Goal: Information Seeking & Learning: Learn about a topic

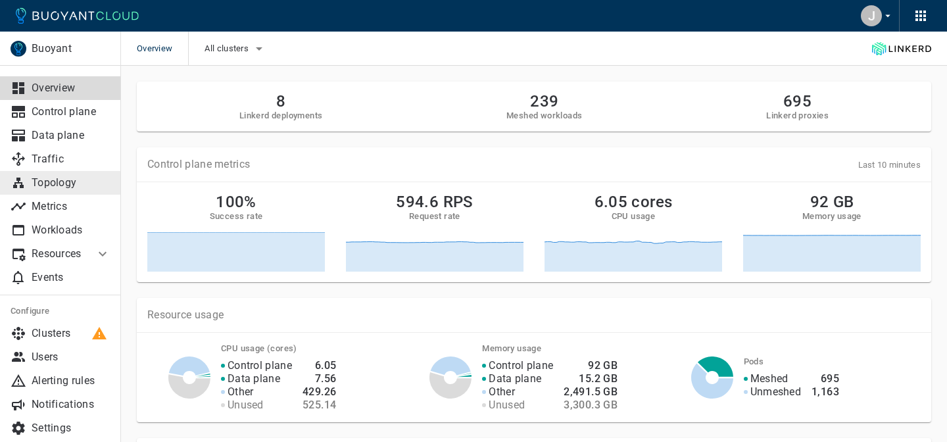
click at [56, 184] on p "Topology" at bounding box center [71, 182] width 79 height 13
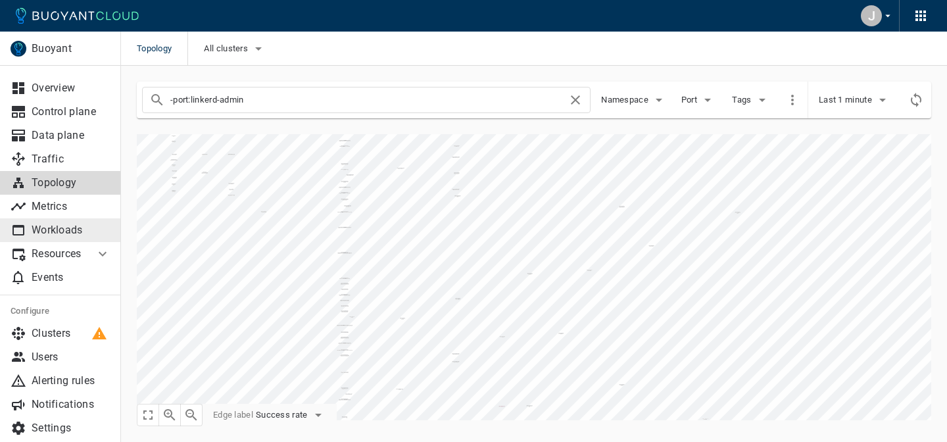
click at [57, 228] on p "Workloads" at bounding box center [71, 230] width 79 height 13
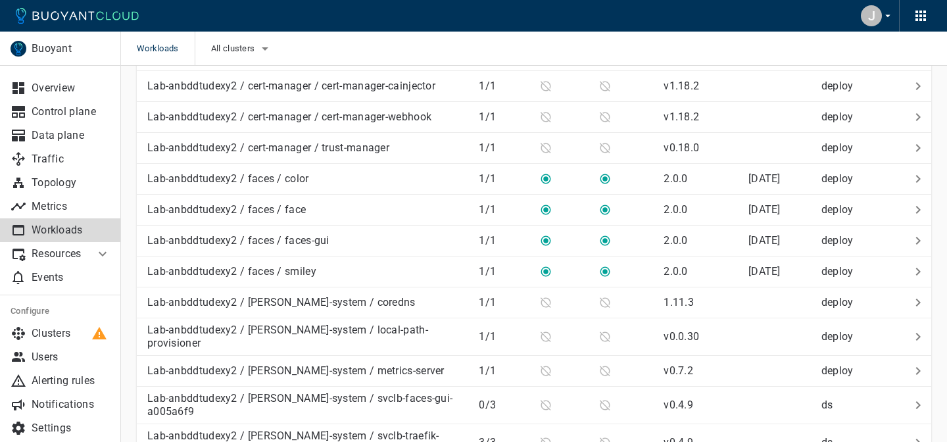
scroll to position [1329, 0]
click at [253, 265] on p "Lab-anbddtudexy2 / faces / smiley" at bounding box center [231, 271] width 169 height 13
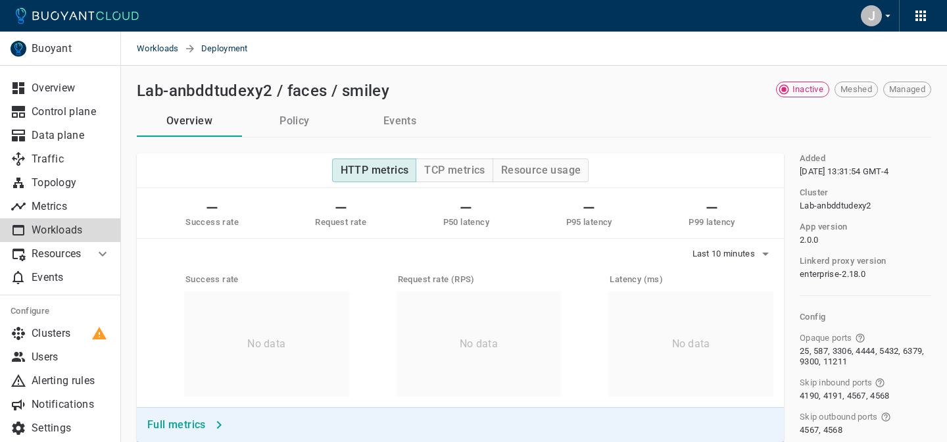
click at [309, 115] on button "Policy" at bounding box center [294, 121] width 105 height 32
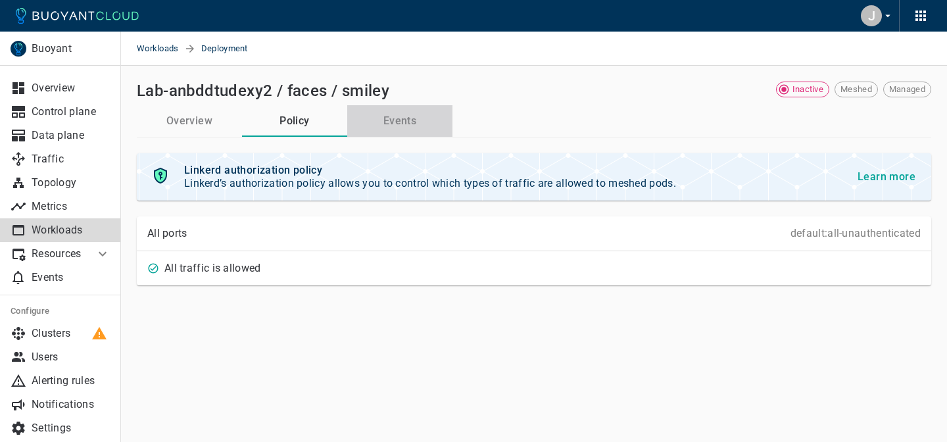
click at [397, 126] on button "Events" at bounding box center [399, 121] width 105 height 32
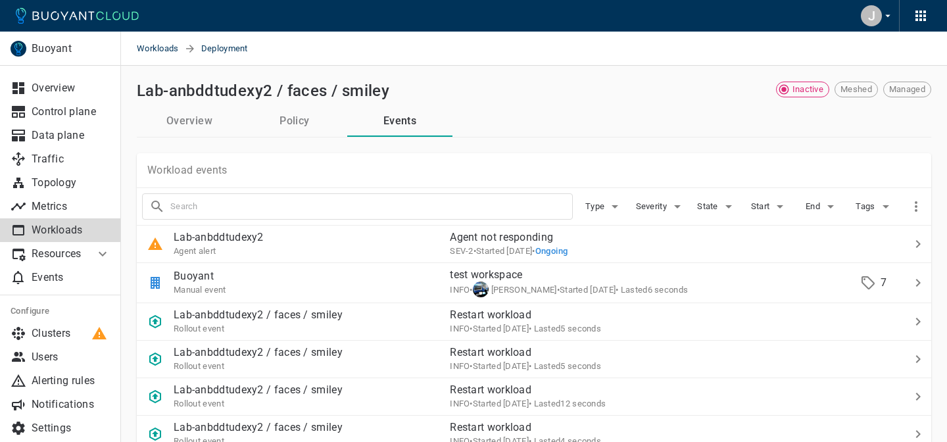
click at [176, 124] on button "Overview" at bounding box center [189, 121] width 105 height 32
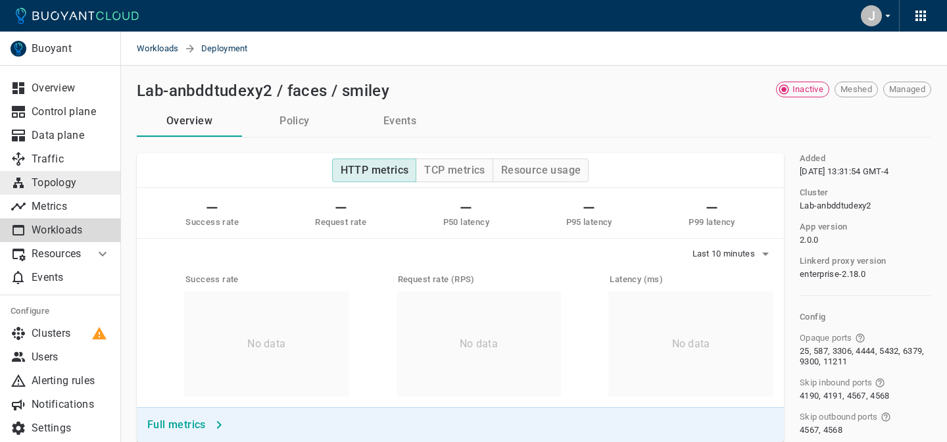
click at [63, 192] on link "Topology" at bounding box center [60, 183] width 121 height 24
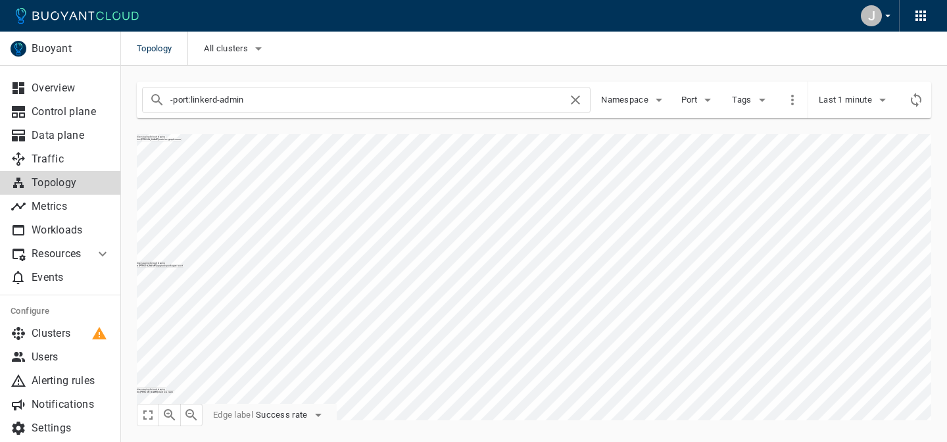
drag, startPoint x: 313, startPoint y: 100, endPoint x: 133, endPoint y: 93, distance: 180.4
click at [133, 93] on div "-port:linkerd-admin Namespace Port Tags Last 1 minute" at bounding box center [526, 92] width 811 height 53
click at [262, 100] on input "-port:linkerd-admin" at bounding box center [368, 100] width 397 height 18
click at [632, 99] on span "Namespace" at bounding box center [626, 100] width 50 height 11
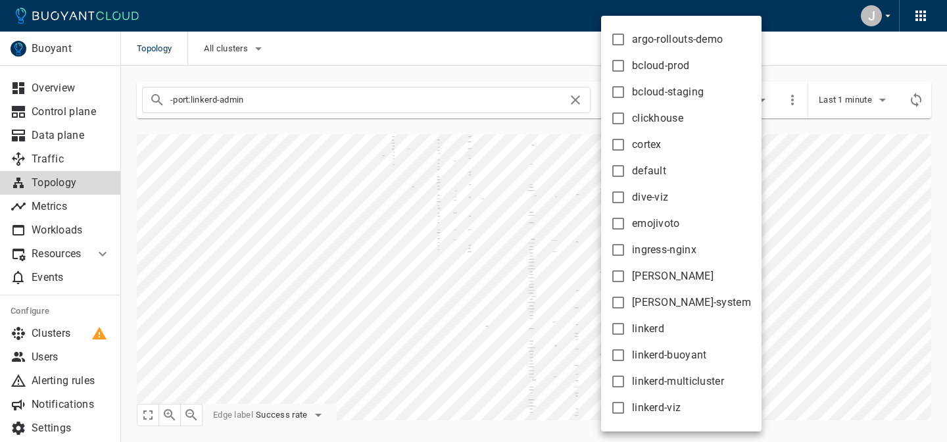
click at [657, 119] on span "clickhouse" at bounding box center [657, 118] width 51 height 13
click at [626, 119] on input "clickhouse" at bounding box center [619, 119] width 16 height 16
checkbox input "true"
type input "-port:linkerd-admin namespace:clickhouse"
click at [430, 139] on div at bounding box center [473, 221] width 947 height 442
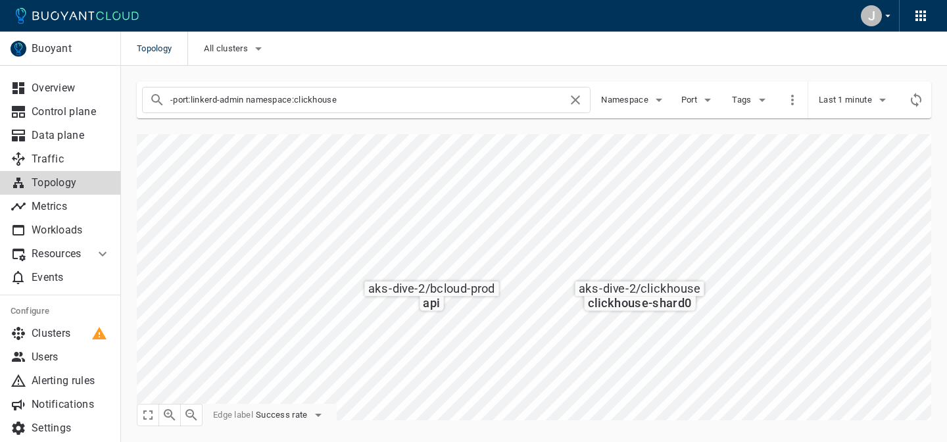
scroll to position [67, 0]
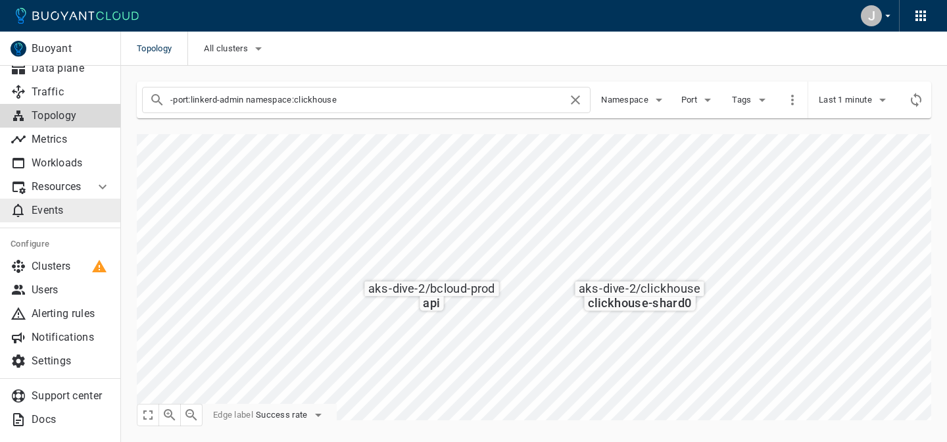
click at [50, 211] on p "Events" at bounding box center [71, 210] width 79 height 13
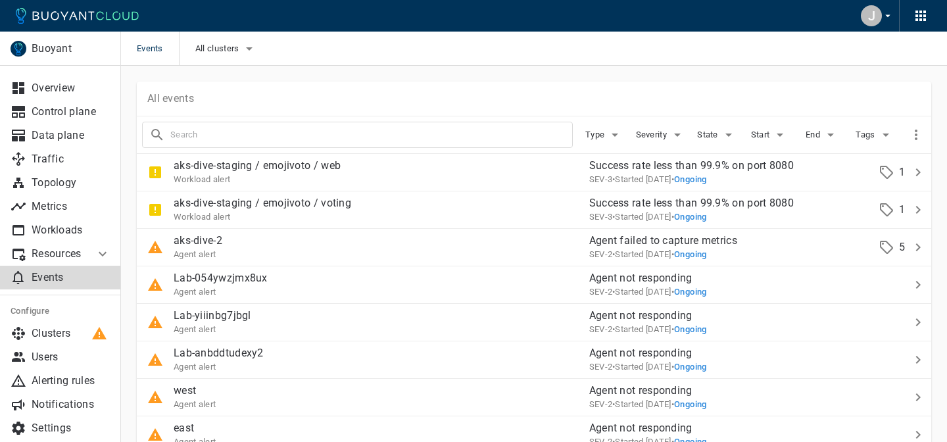
scroll to position [67, 0]
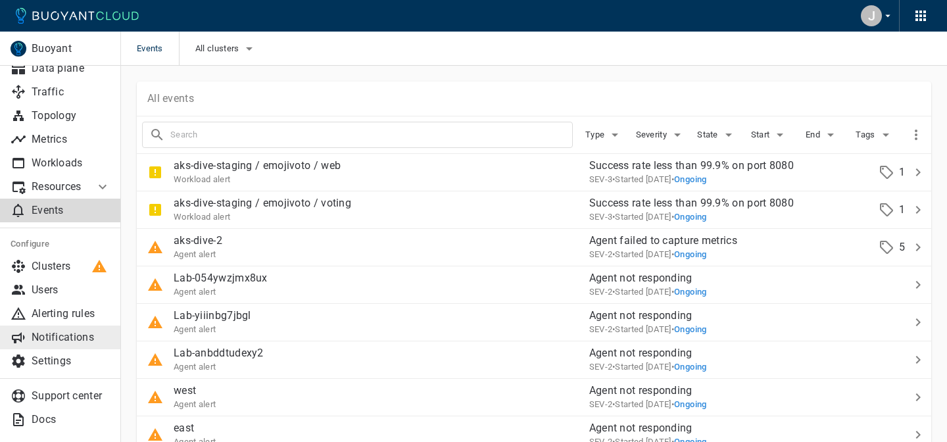
click at [49, 335] on p "Notifications" at bounding box center [71, 337] width 79 height 13
